Goal: Find specific page/section: Find specific page/section

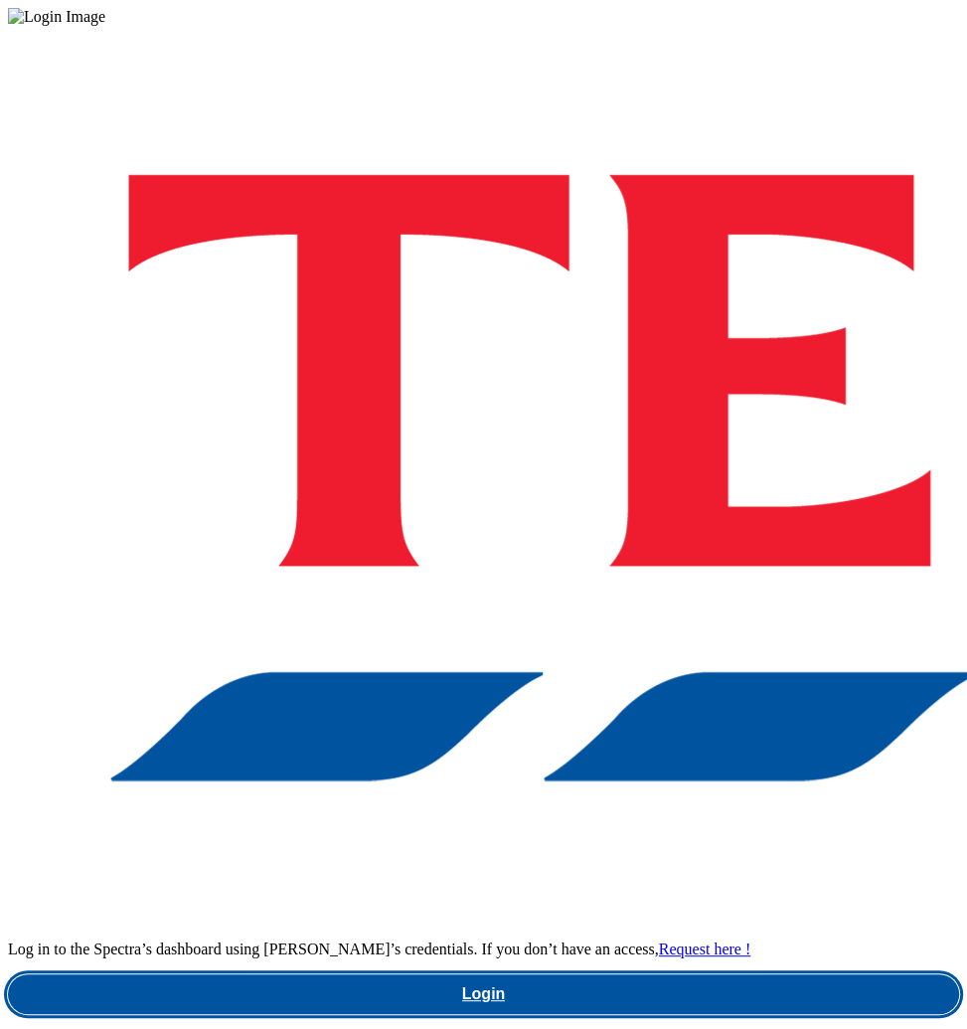
click at [543, 974] on link "Login" at bounding box center [483, 994] width 951 height 40
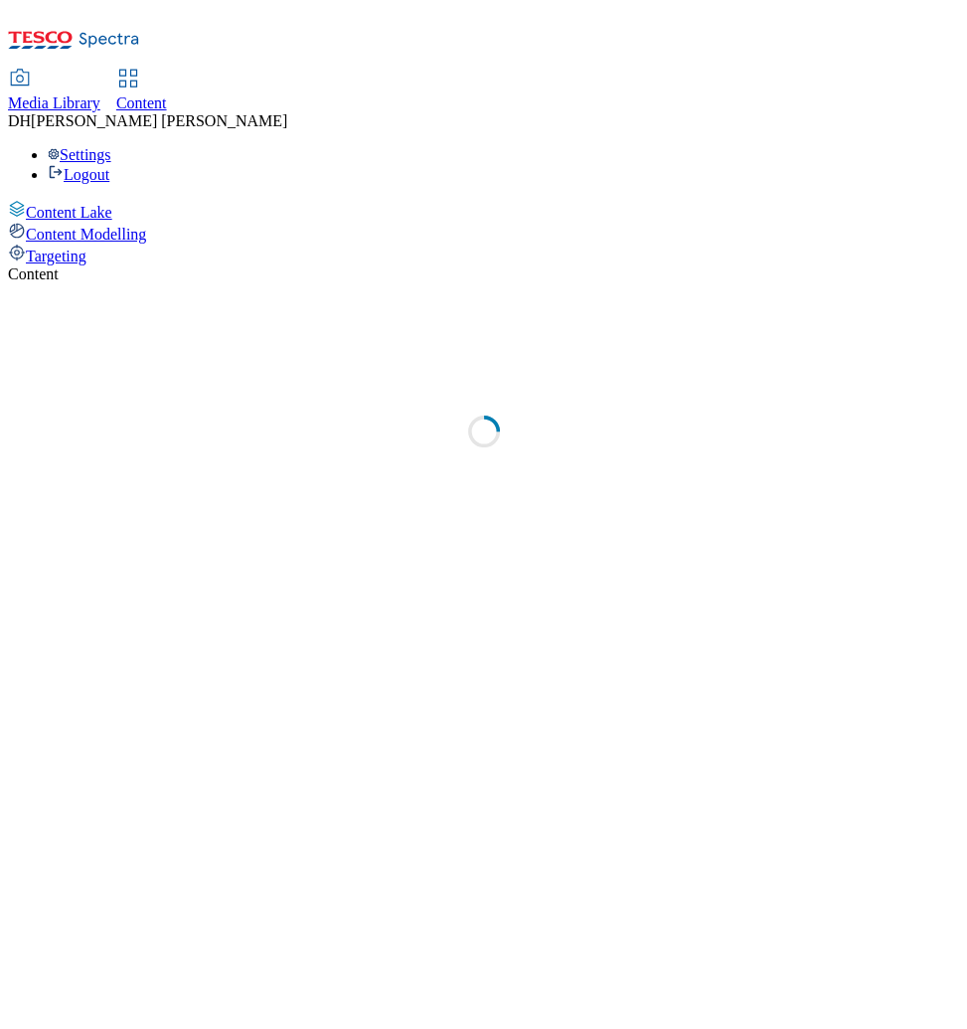
select select "ghs-[GEOGRAPHIC_DATA]"
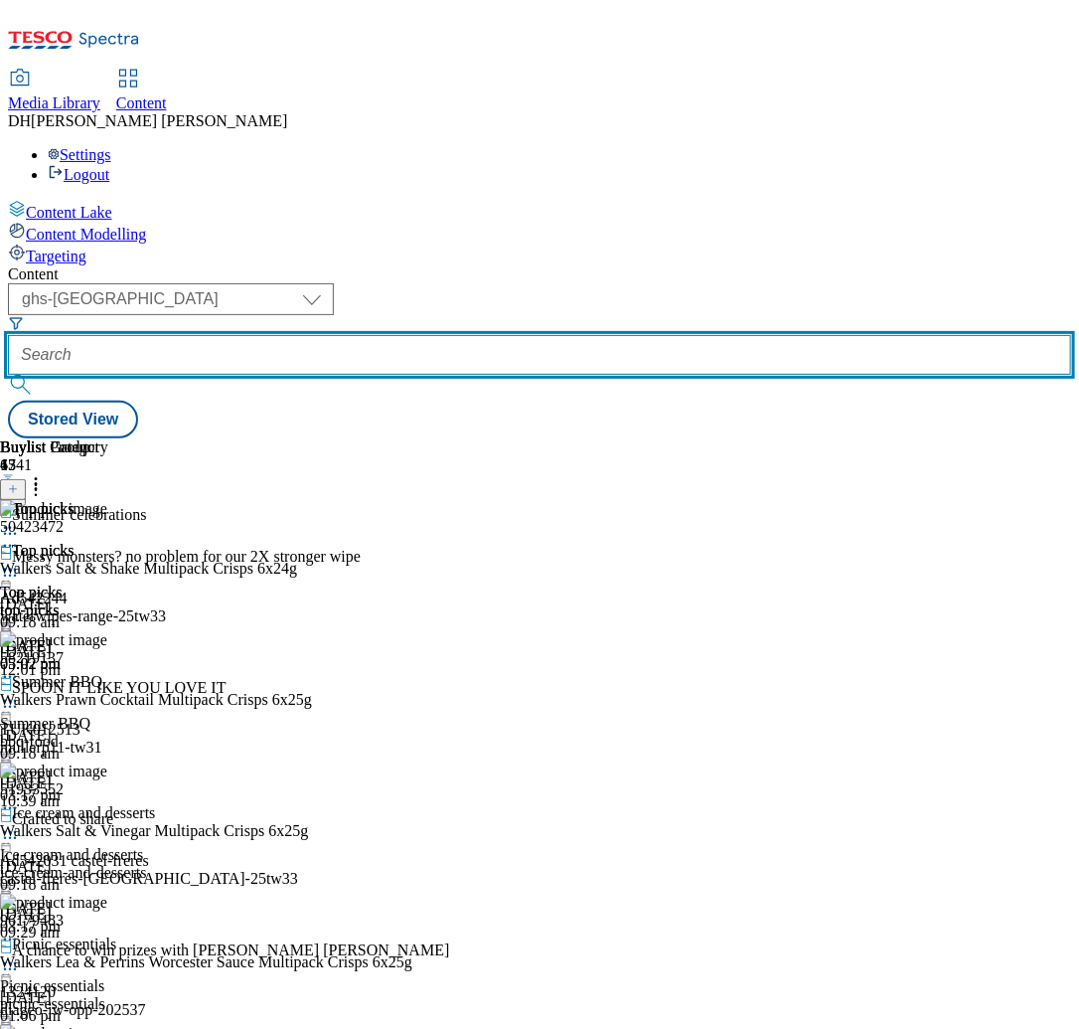
click at [546, 335] on input "text" at bounding box center [540, 355] width 1064 height 40
paste input "tes-nuts-and-snacks"
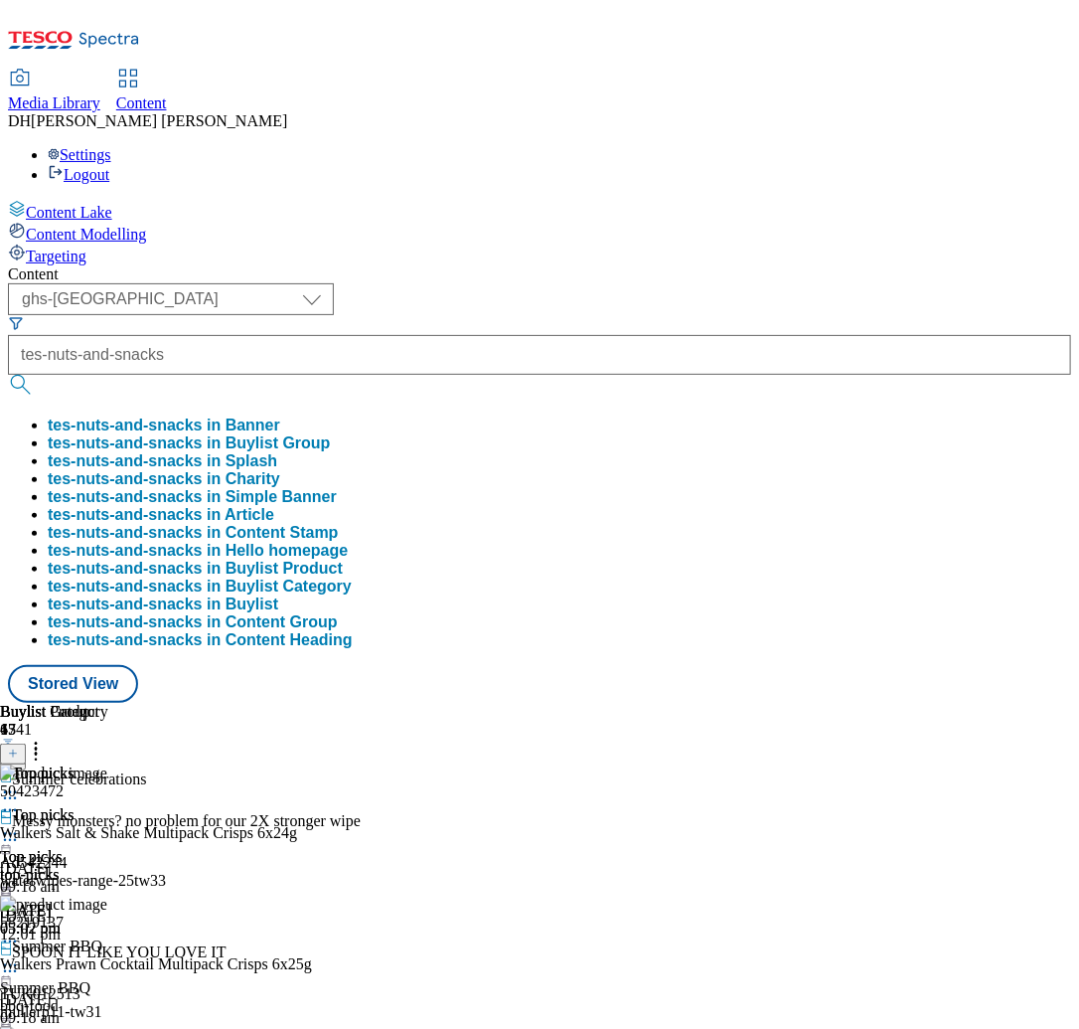
click at [352, 584] on button "tes-nuts-and-snacks in Buylist Category" at bounding box center [200, 587] width 304 height 18
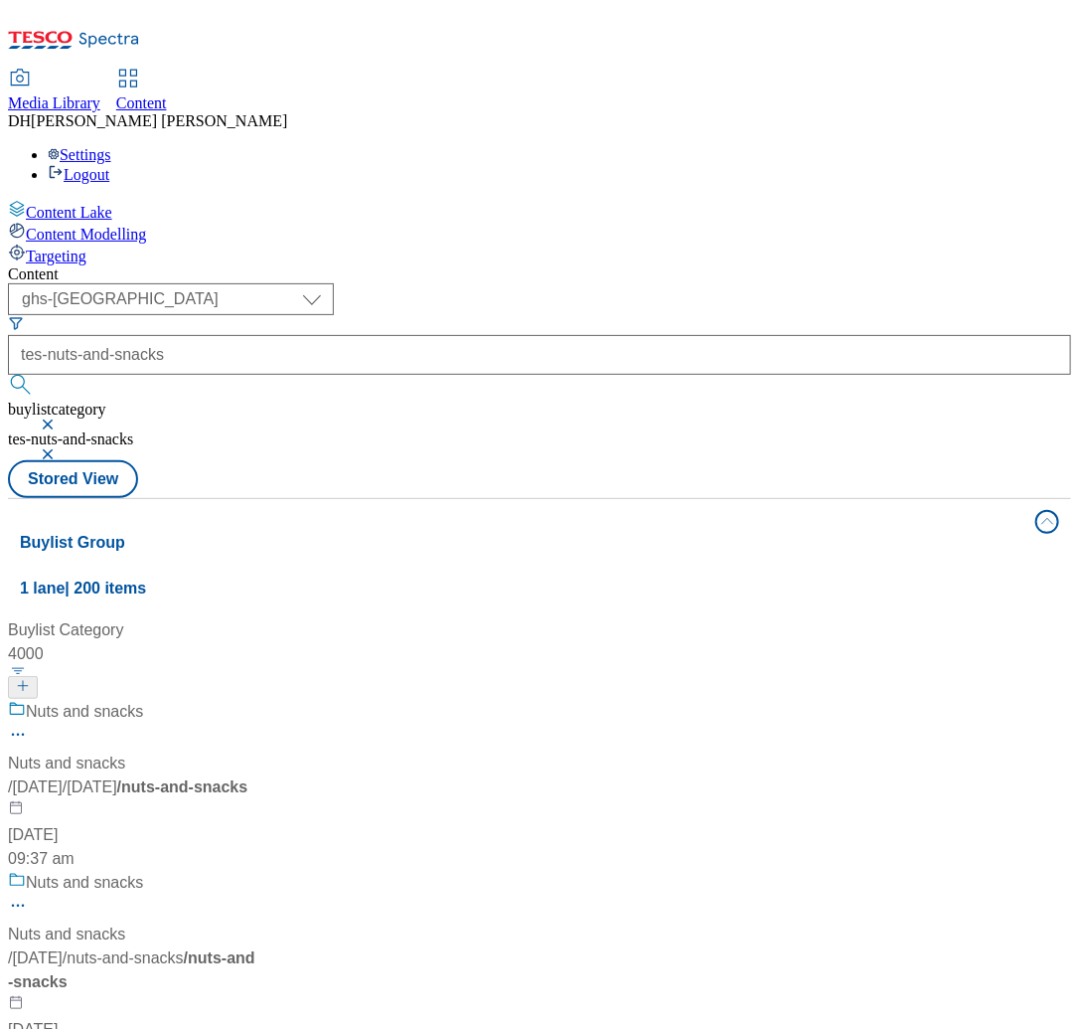
scroll to position [304, 0]
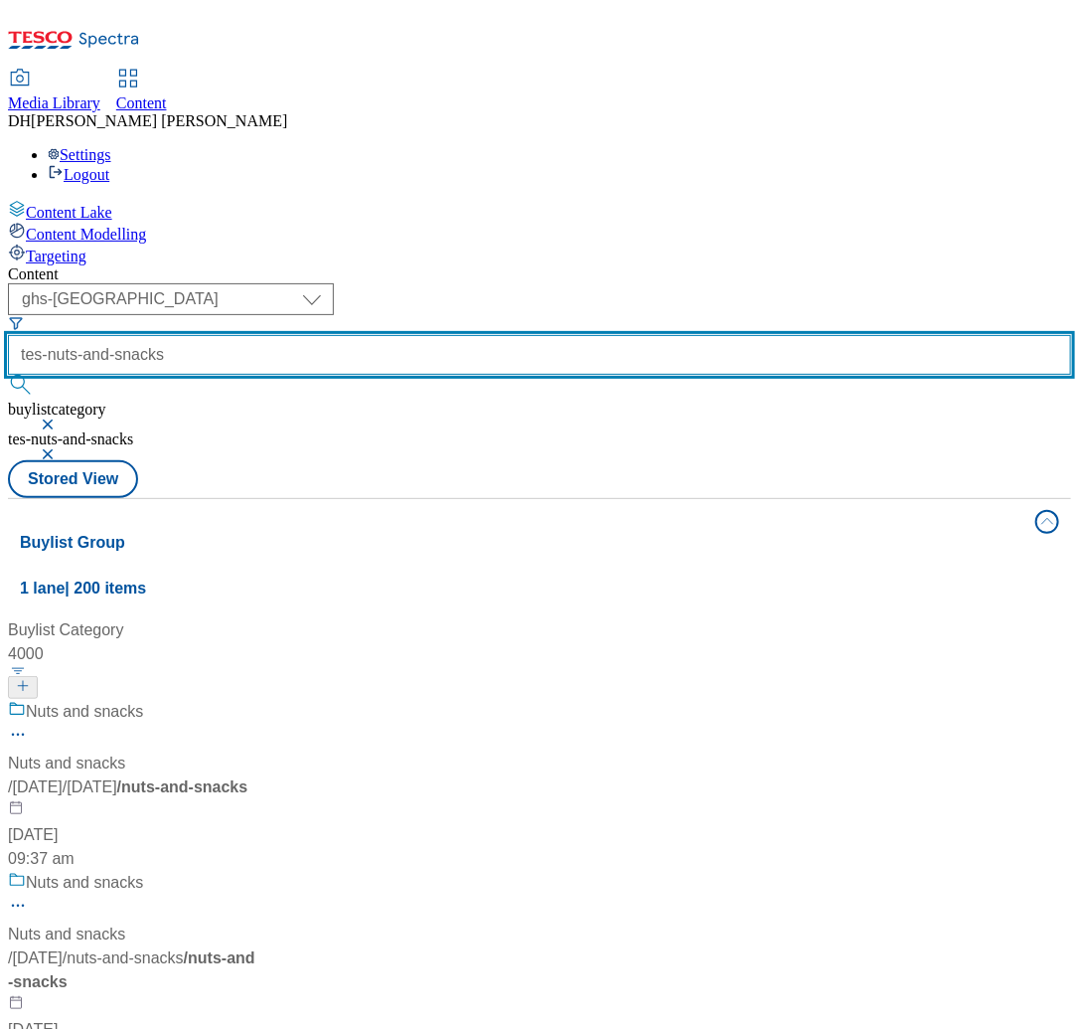
click at [529, 335] on input "tes-nuts-and-snacks" at bounding box center [540, 355] width 1064 height 40
click at [8, 375] on button "submit" at bounding box center [22, 385] width 28 height 20
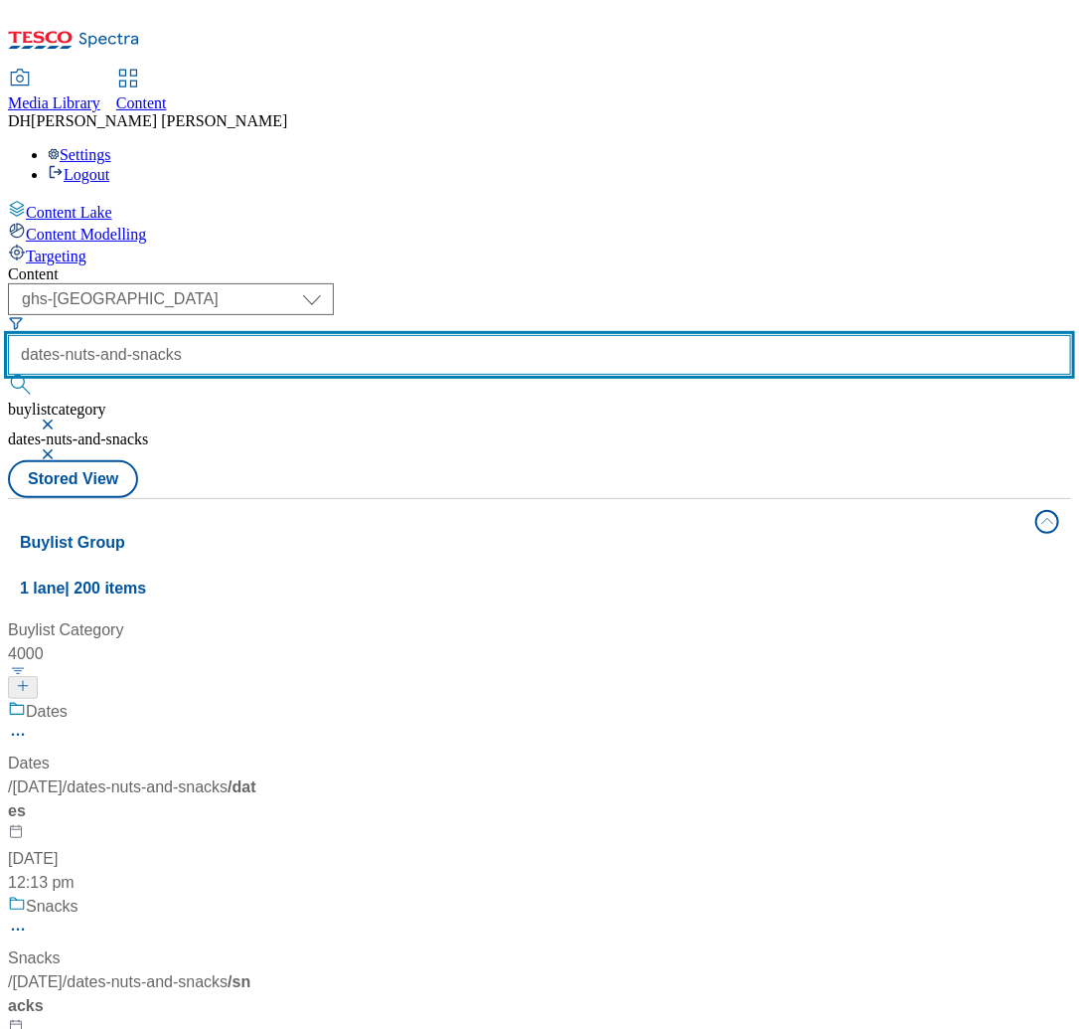
scroll to position [858, 0]
click at [544, 335] on input "dates-nuts-and-snacks" at bounding box center [540, 355] width 1064 height 40
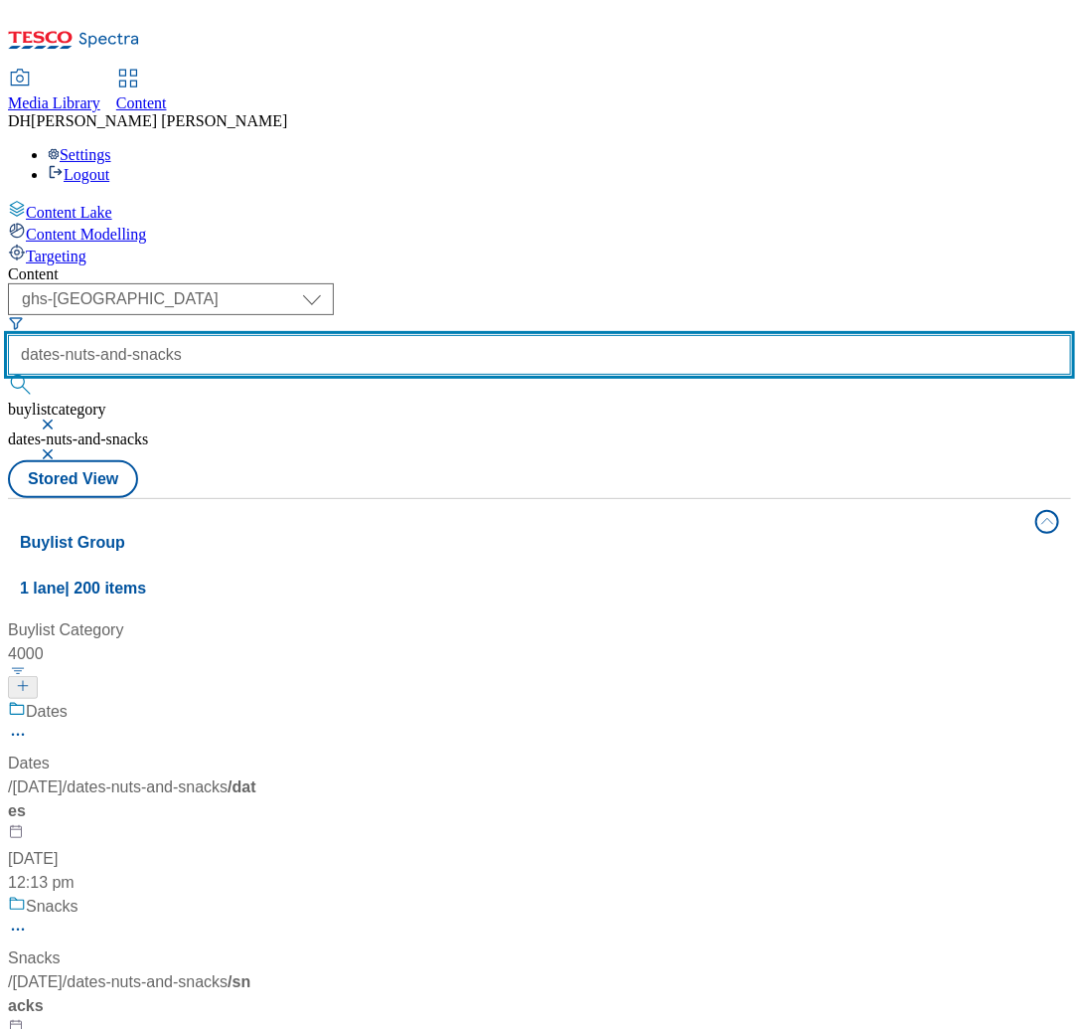
click at [544, 335] on input "dates-nuts-and-snacks" at bounding box center [540, 355] width 1064 height 40
click at [8, 375] on button "submit" at bounding box center [22, 385] width 28 height 20
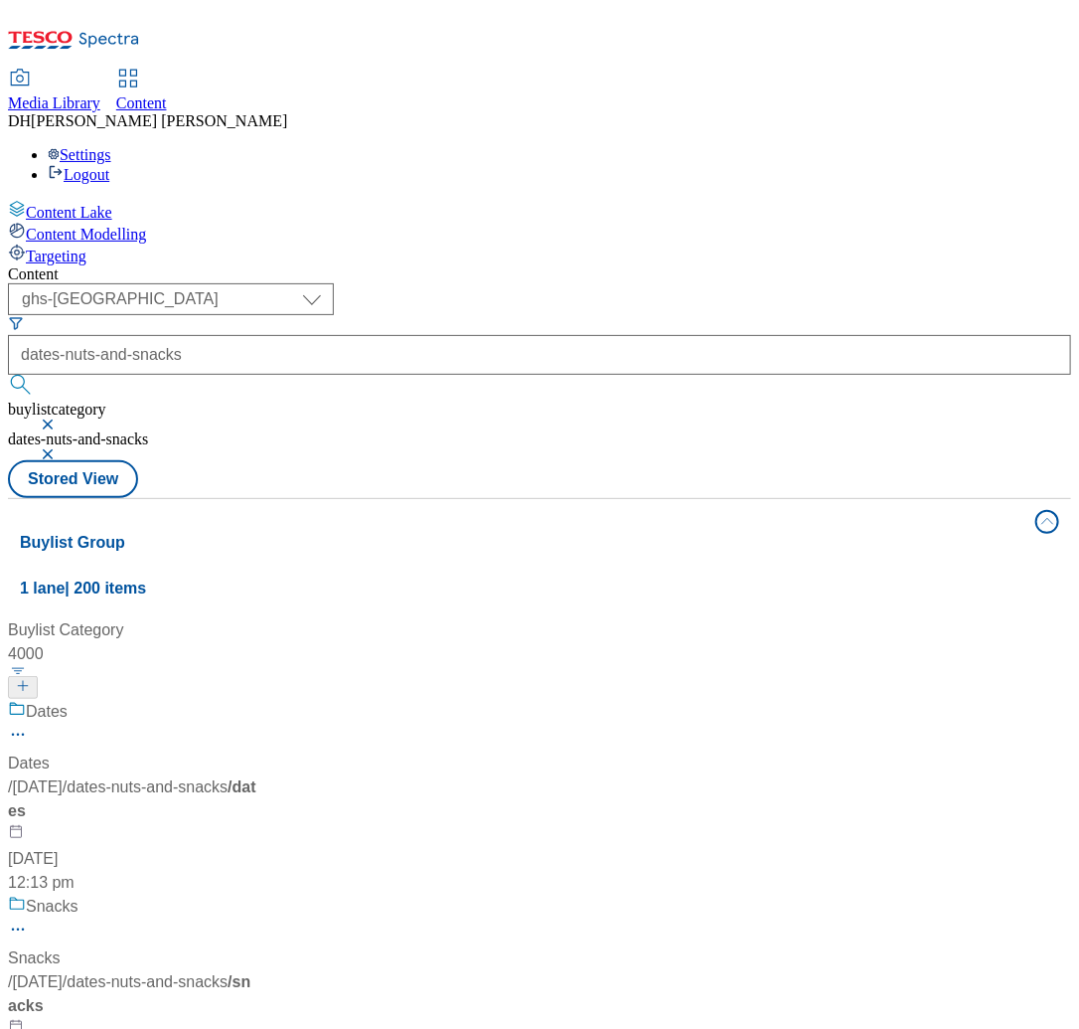
click at [36, 375] on button "submit" at bounding box center [22, 385] width 28 height 20
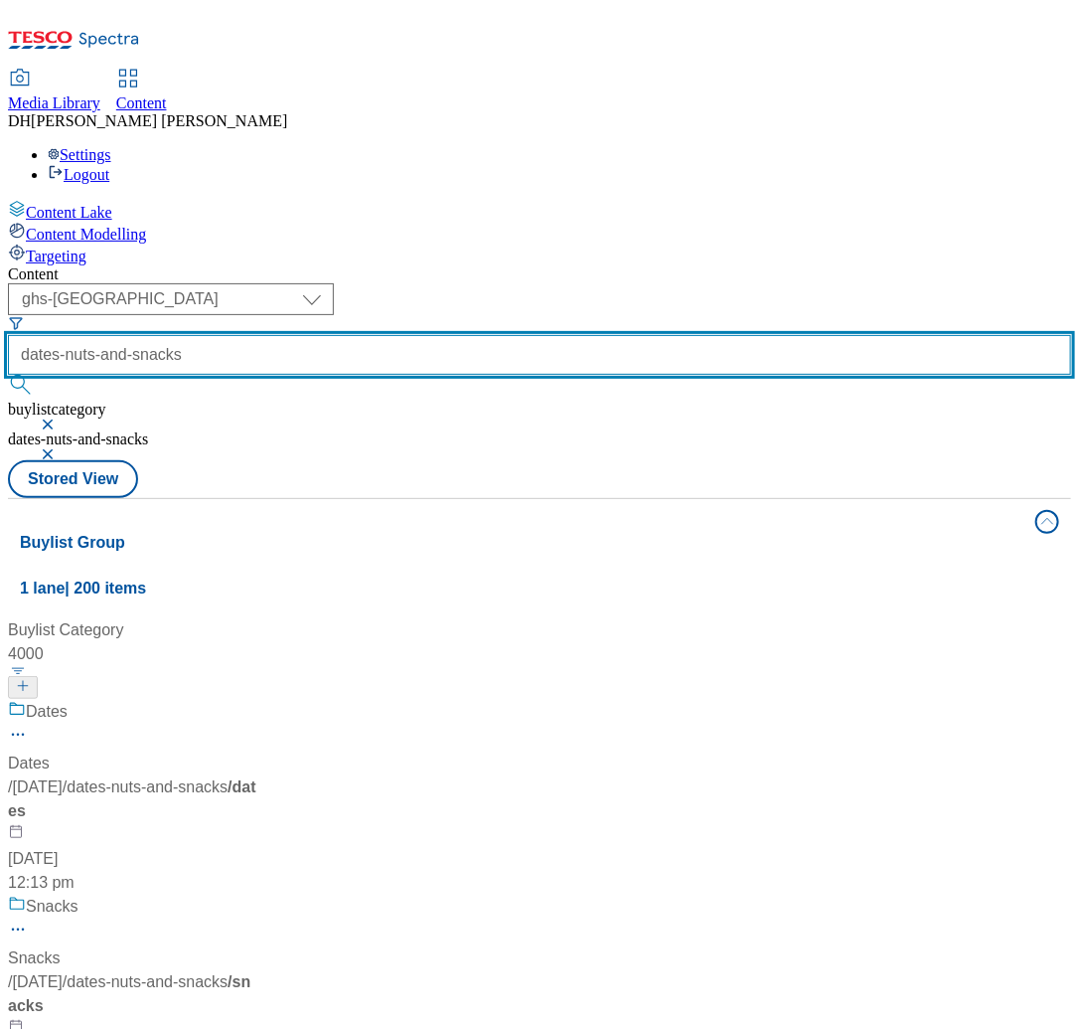
drag, startPoint x: 578, startPoint y: 178, endPoint x: 583, endPoint y: 166, distance: 13.3
click at [581, 335] on input "dates-nuts-and-snacks" at bounding box center [540, 355] width 1064 height 40
click at [583, 335] on input "dates-nuts-and-snacks" at bounding box center [540, 355] width 1064 height 40
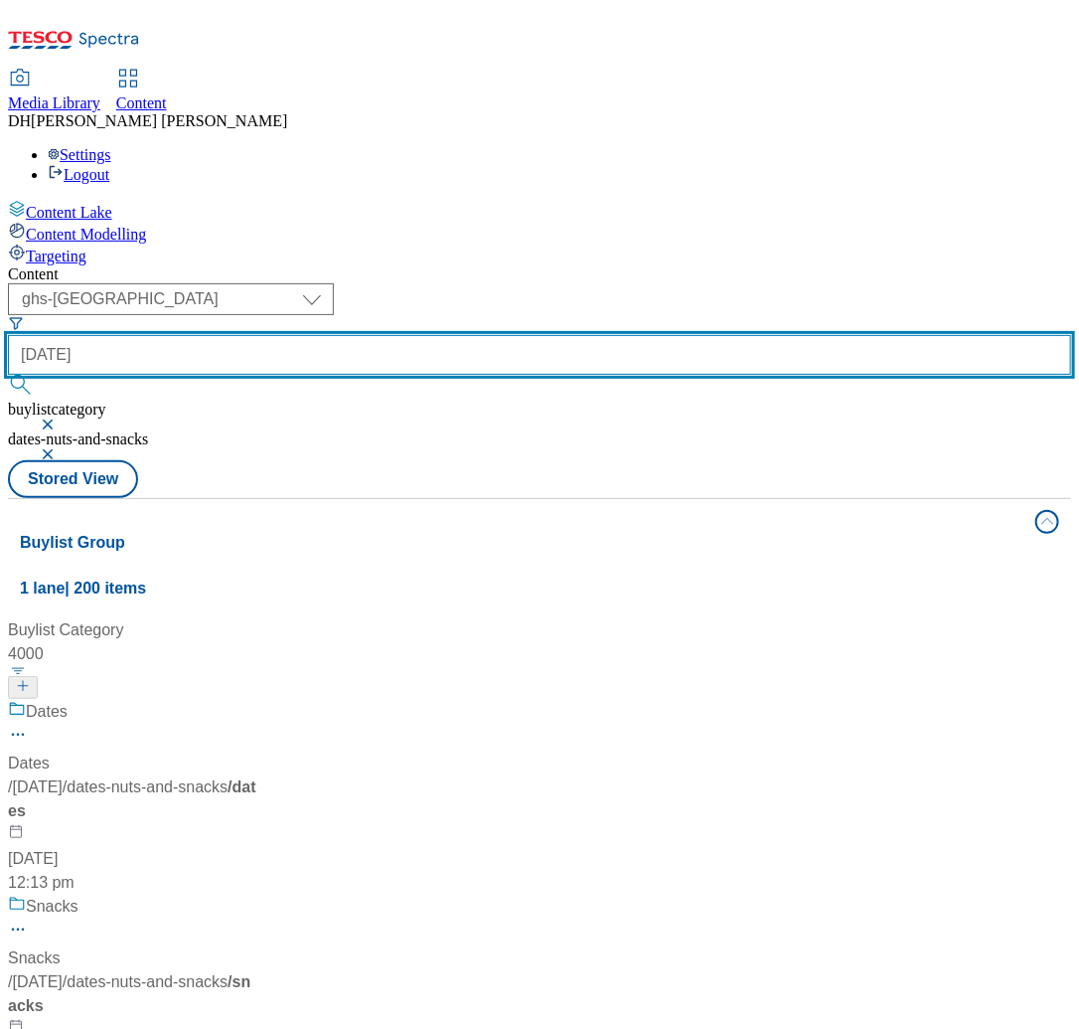
type input "[DATE]"
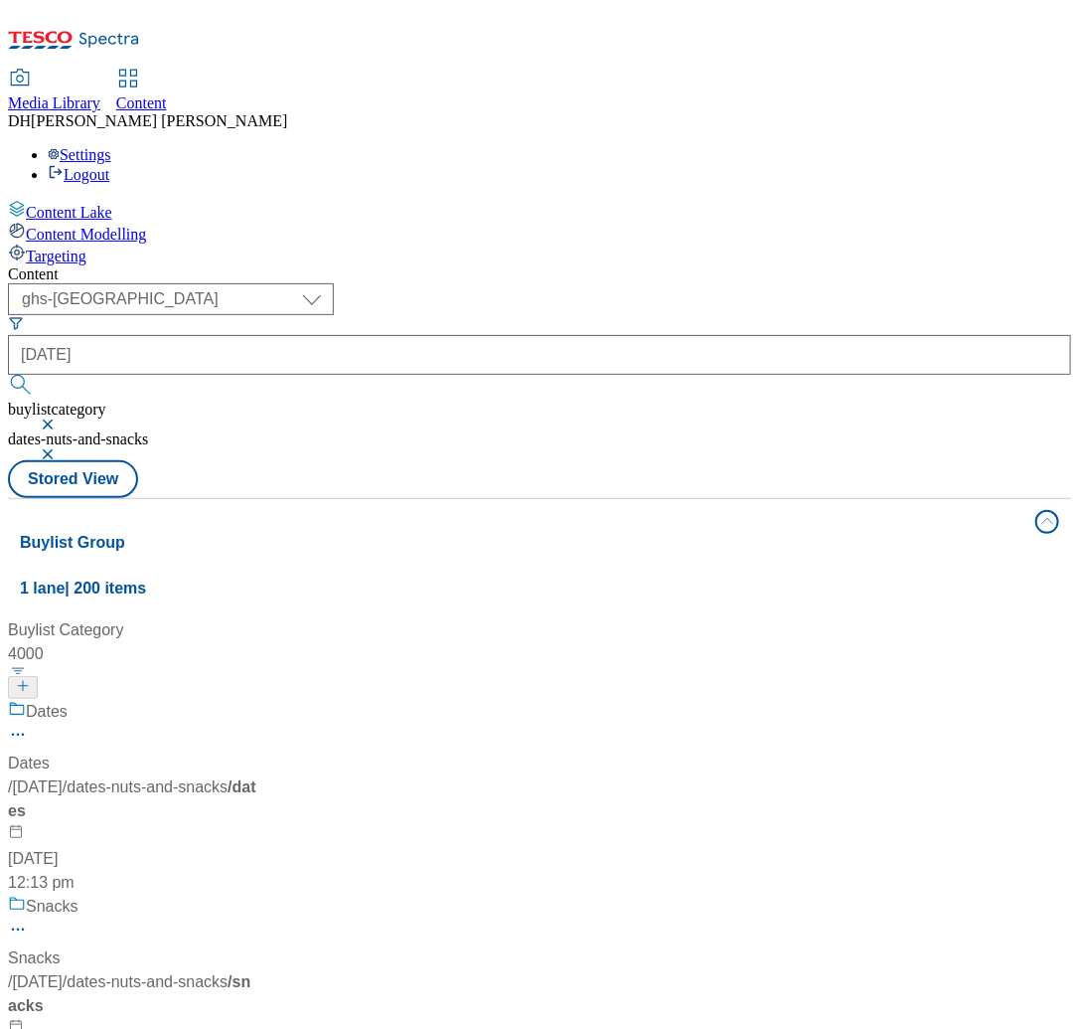
click at [60, 418] on button "button" at bounding box center [50, 424] width 20 height 12
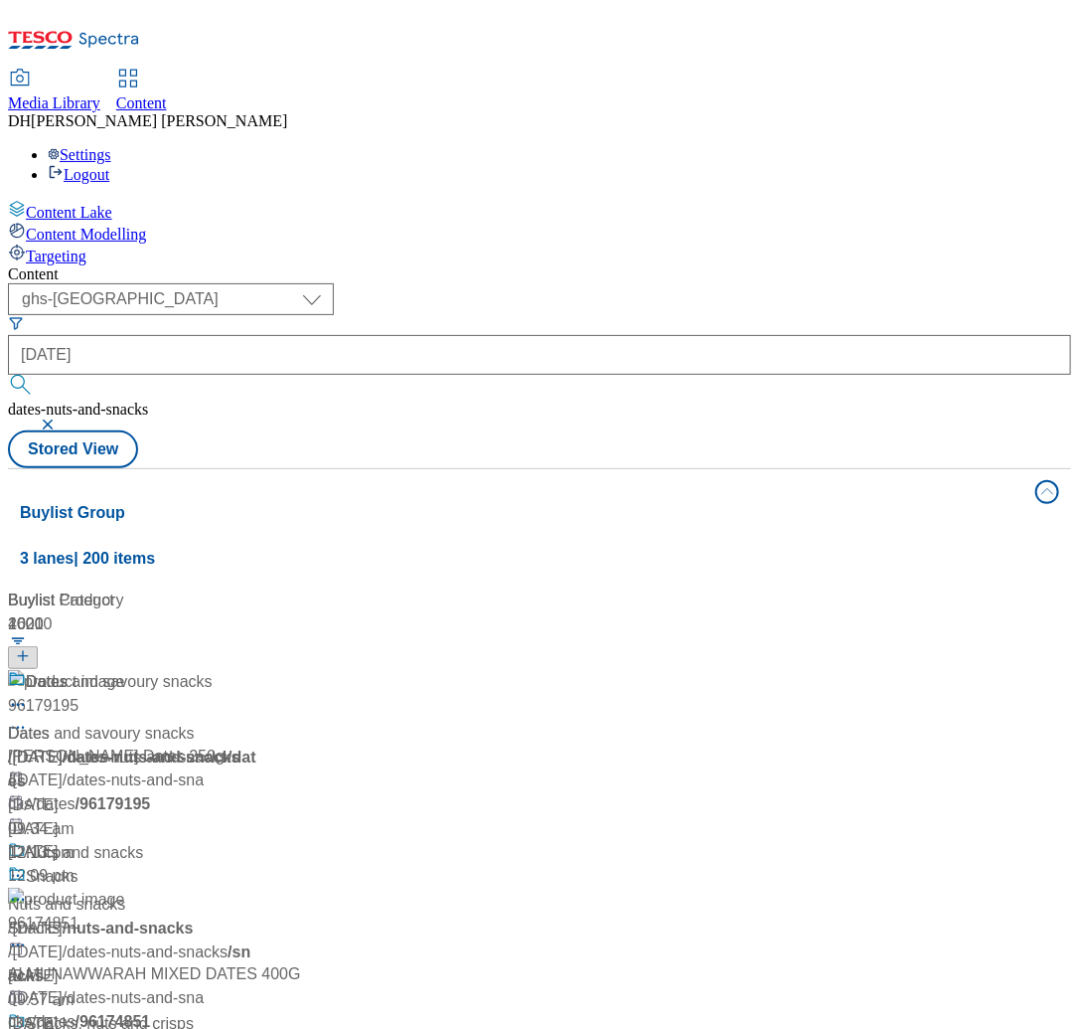
click at [60, 418] on button "button" at bounding box center [50, 424] width 20 height 12
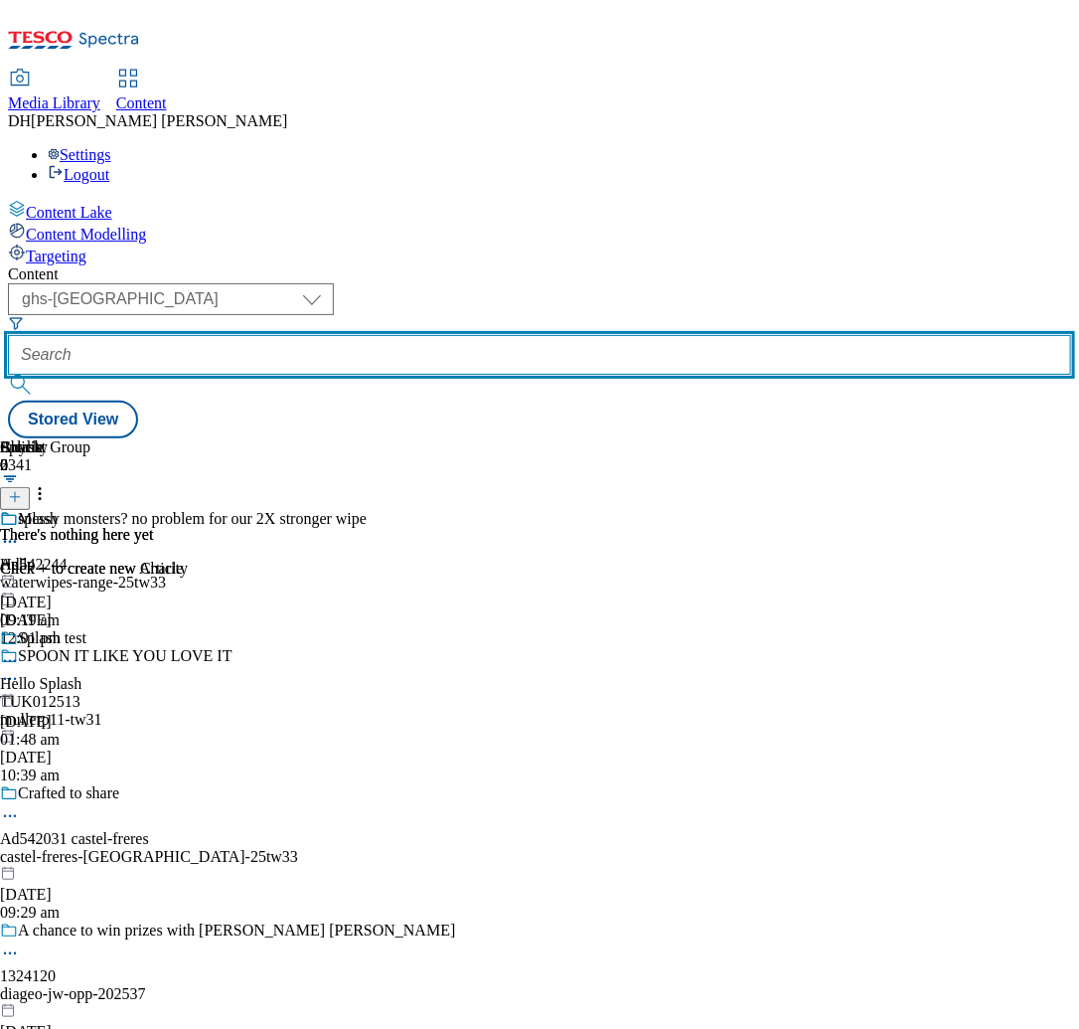
click at [583, 335] on input "text" at bounding box center [540, 355] width 1064 height 40
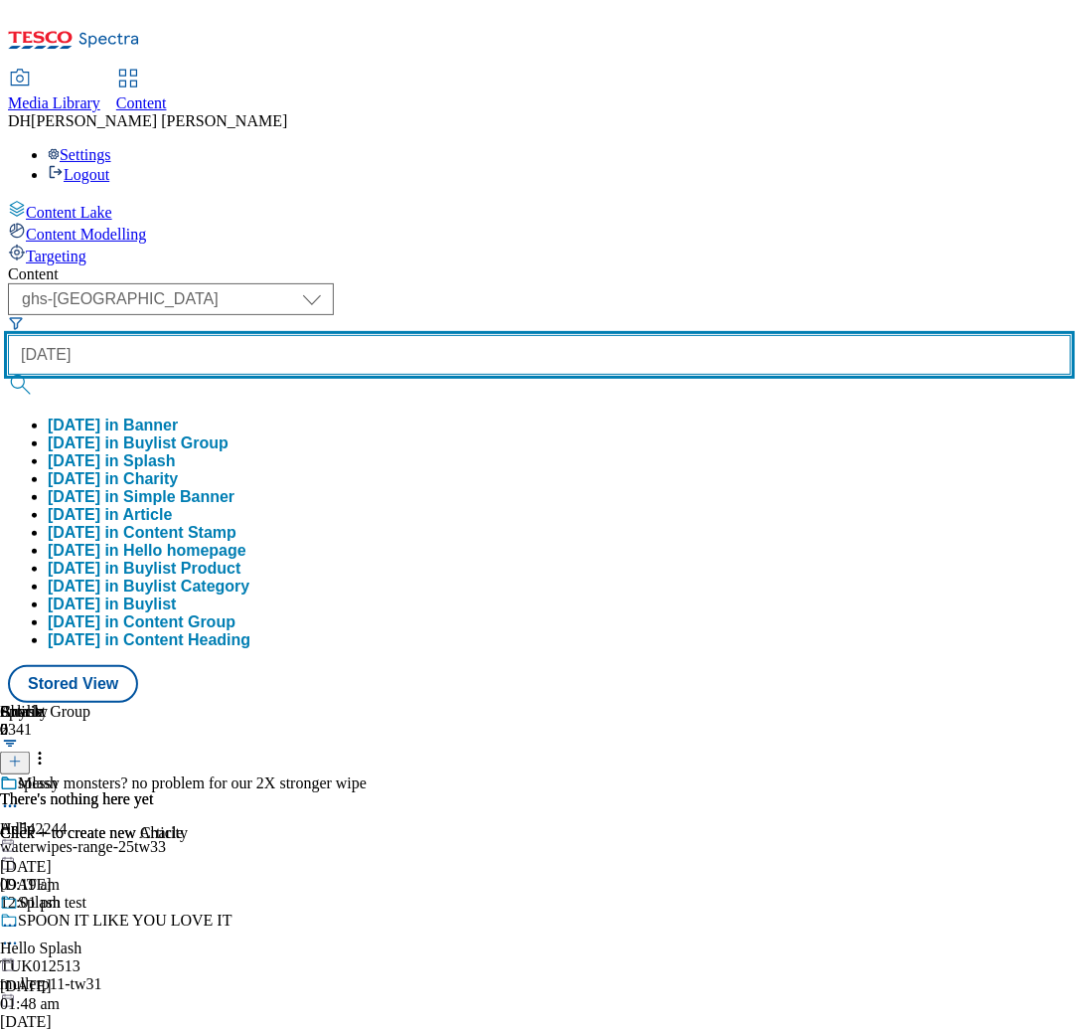
type input "[DATE]"
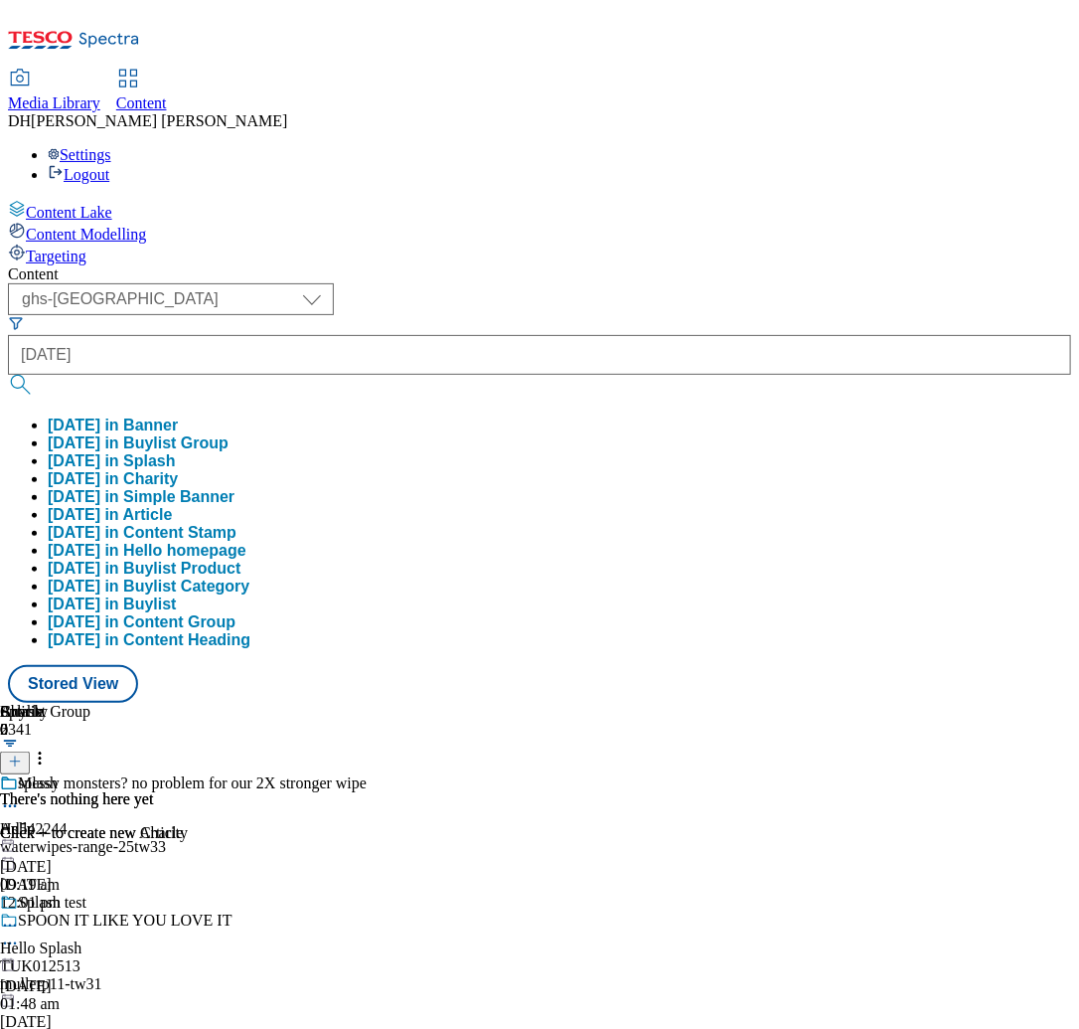
click at [229, 434] on button "[DATE] in Buylist Group" at bounding box center [138, 443] width 181 height 18
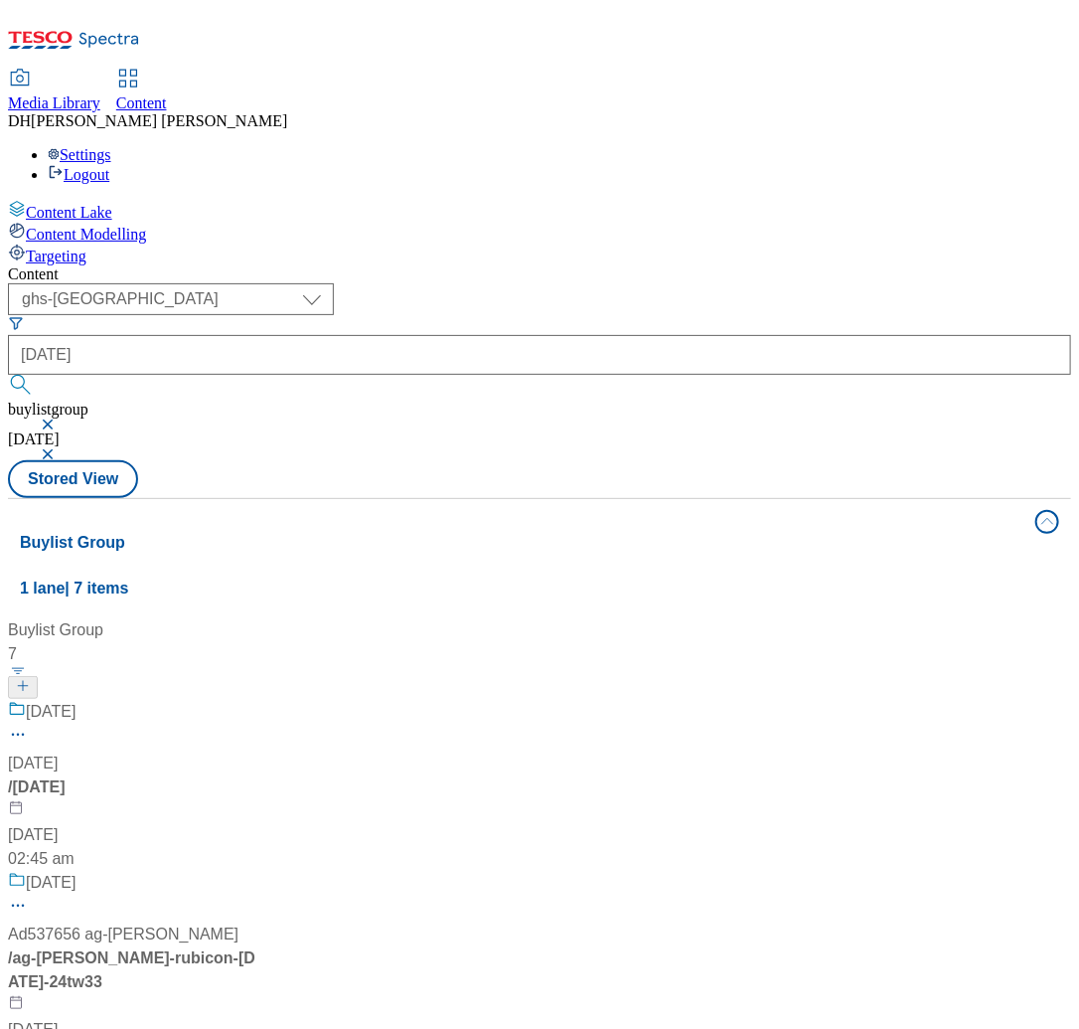
click at [470, 700] on div "[DATE]" at bounding box center [239, 726] width 462 height 52
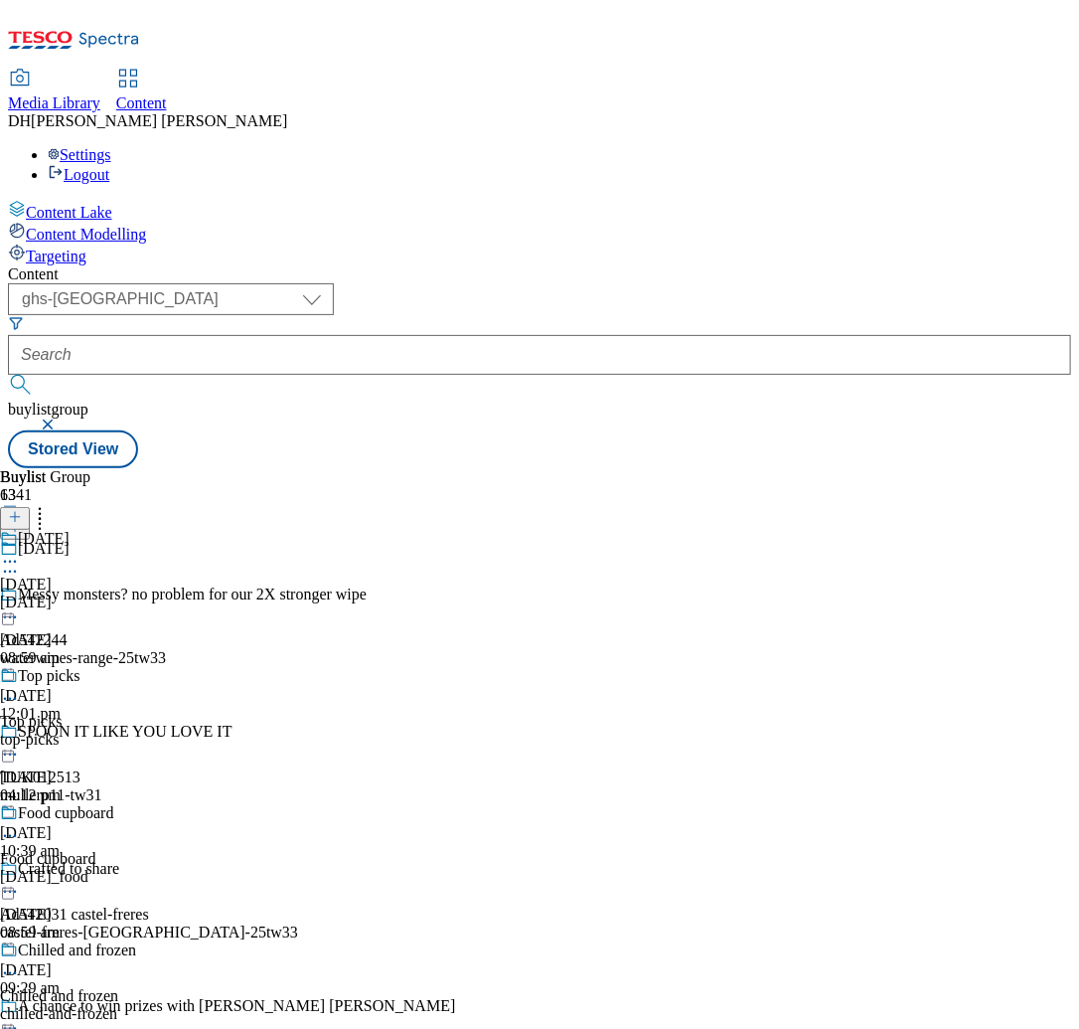
click at [175, 593] on div "[DATE]" at bounding box center [87, 602] width 175 height 18
